Goal: Task Accomplishment & Management: Use online tool/utility

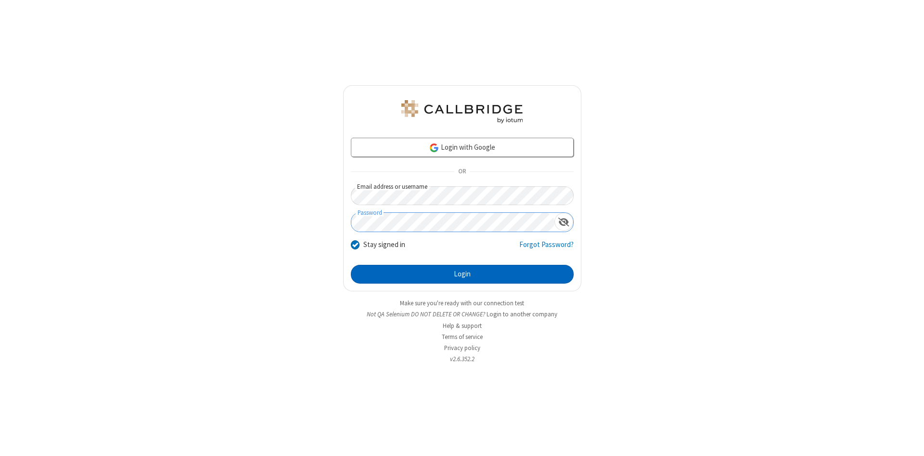
click at [462, 274] on button "Login" at bounding box center [462, 274] width 223 height 19
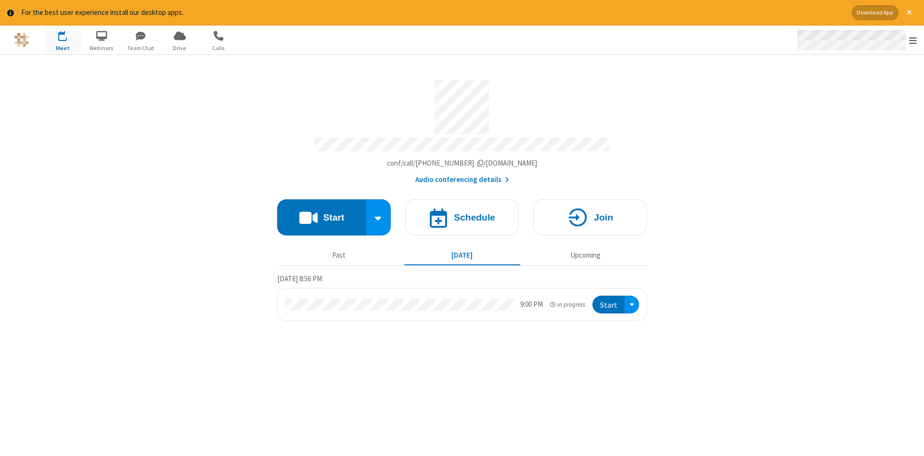
click at [913, 40] on span "Open menu" at bounding box center [913, 41] width 8 height 10
click at [180, 48] on span "Drive" at bounding box center [180, 48] width 36 height 9
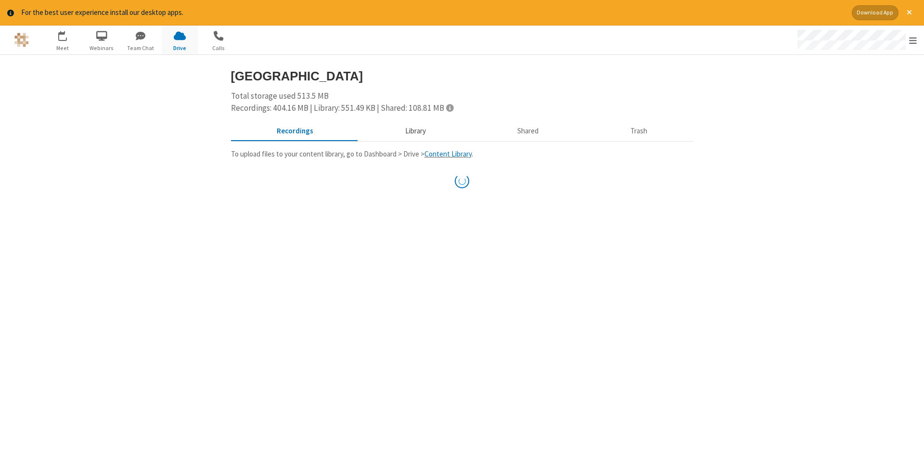
click at [414, 130] on button "Library" at bounding box center [415, 131] width 113 height 18
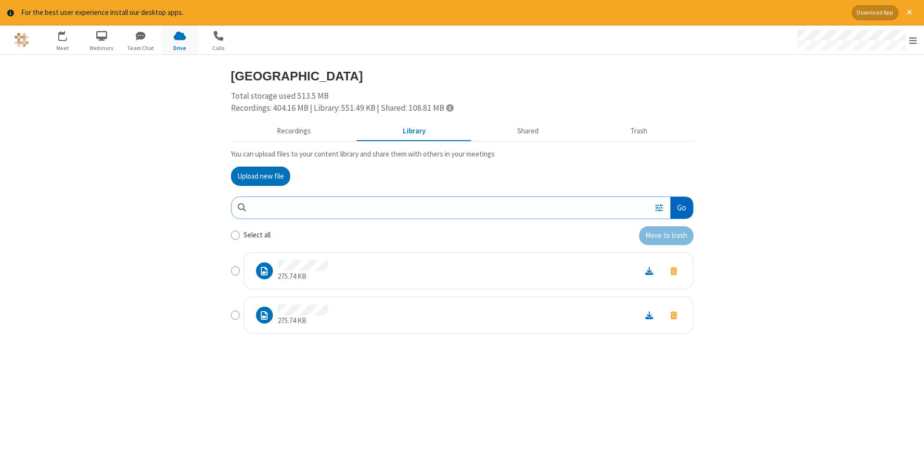
click at [681, 207] on button "Go" at bounding box center [681, 208] width 22 height 22
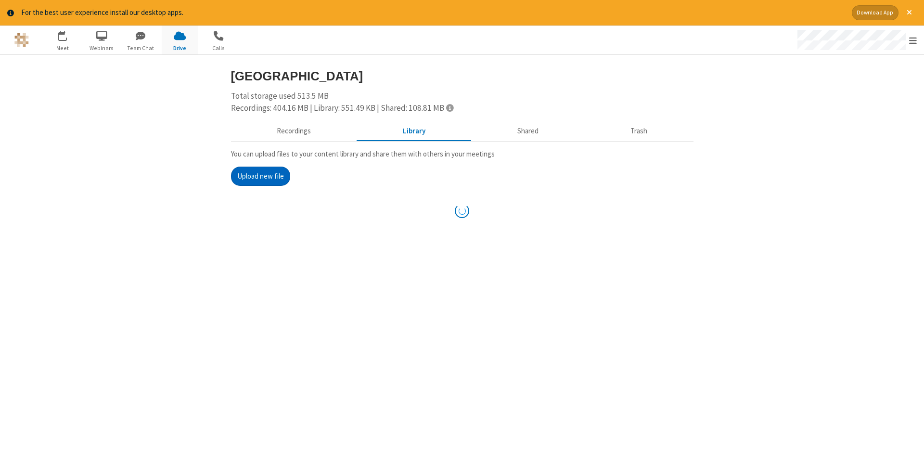
click at [260, 176] on button "Upload new file" at bounding box center [260, 176] width 59 height 19
